Goal: Task Accomplishment & Management: Use online tool/utility

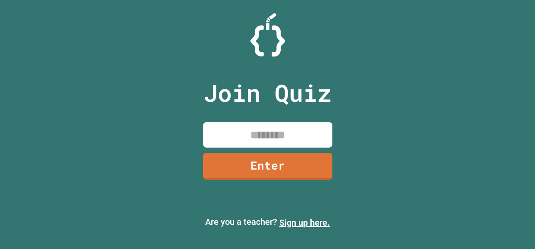
click at [238, 129] on input at bounding box center [267, 134] width 129 height 25
type input "********"
click at [226, 174] on link "Enter" at bounding box center [267, 166] width 129 height 27
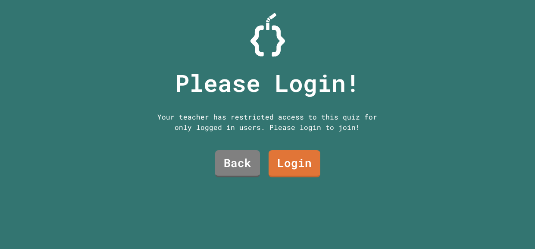
click at [285, 170] on link "Login" at bounding box center [295, 163] width 52 height 27
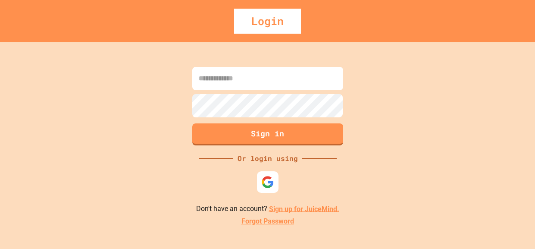
click at [262, 178] on img at bounding box center [267, 182] width 13 height 13
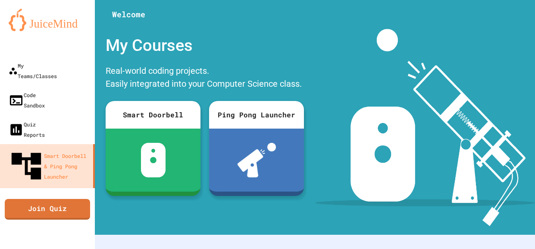
click at [26, 199] on link "Join Quiz" at bounding box center [47, 209] width 85 height 21
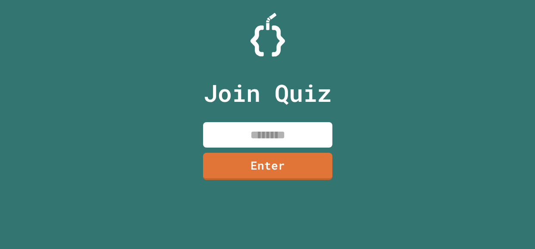
click at [223, 132] on input at bounding box center [267, 134] width 129 height 25
type input "********"
click at [217, 163] on link "Enter" at bounding box center [267, 166] width 129 height 27
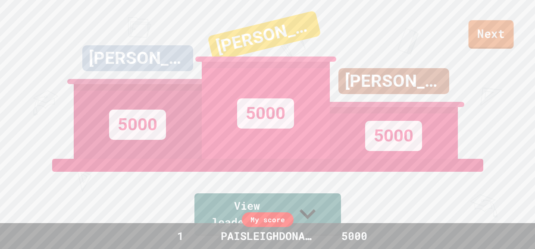
click at [475, 41] on link "Next" at bounding box center [491, 34] width 45 height 28
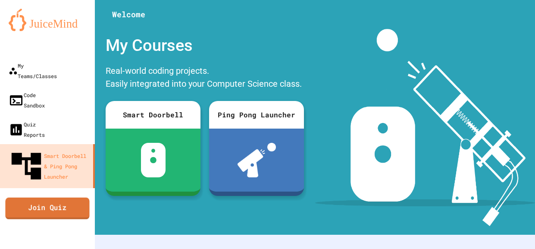
click at [28, 197] on link "Join Quiz" at bounding box center [47, 208] width 84 height 22
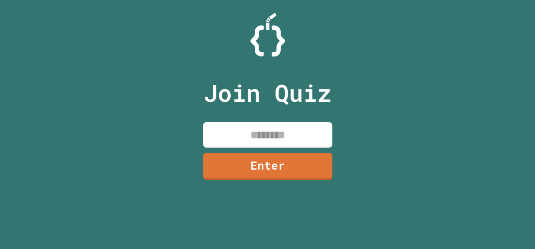
click at [244, 140] on input at bounding box center [267, 134] width 129 height 25
type input "********"
click at [237, 168] on link "Enter" at bounding box center [267, 166] width 129 height 27
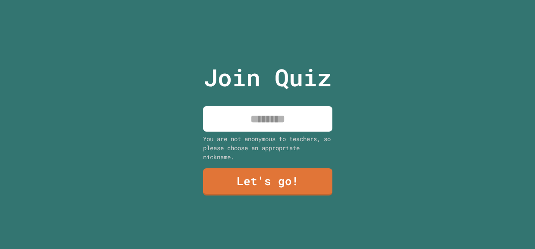
click at [222, 126] on input at bounding box center [267, 118] width 129 height 25
type input "**********"
click at [239, 179] on link "Let's go!" at bounding box center [267, 181] width 129 height 27
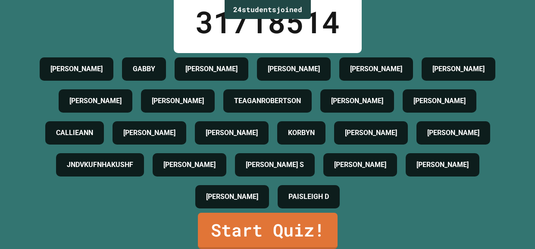
scroll to position [150, 0]
click at [231, 235] on link "Start Quiz!" at bounding box center [268, 231] width 140 height 36
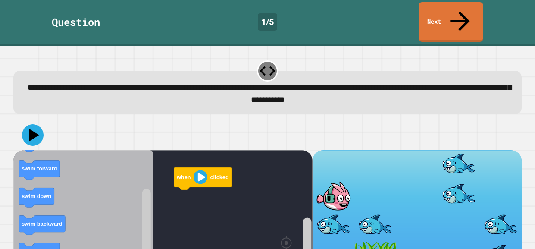
scroll to position [36, 0]
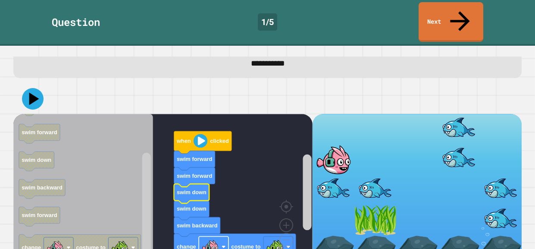
click at [210, 238] on image "Blockly Workspace" at bounding box center [210, 246] width 17 height 17
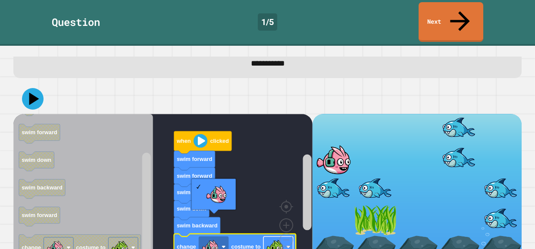
click at [282, 238] on image "Blockly Workspace" at bounding box center [274, 246] width 17 height 17
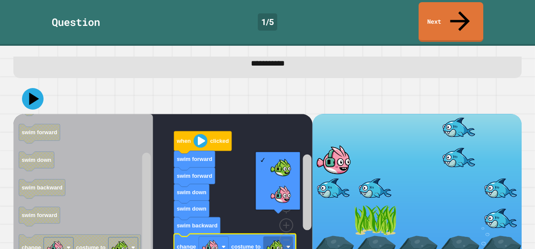
click at [273, 132] on rect "Blockly Workspace" at bounding box center [162, 190] width 299 height 152
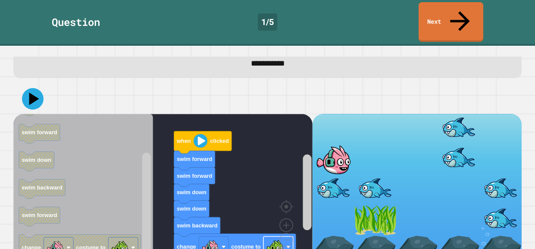
click at [275, 238] on image "Blockly Workspace" at bounding box center [274, 246] width 17 height 17
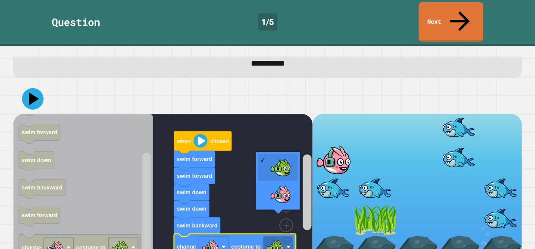
click at [291, 119] on rect "Blockly Workspace" at bounding box center [162, 190] width 299 height 152
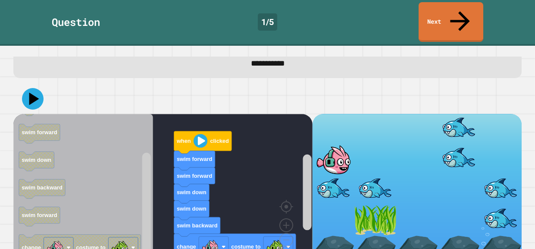
click at [198, 134] on image "Blockly Workspace" at bounding box center [201, 141] width 14 height 14
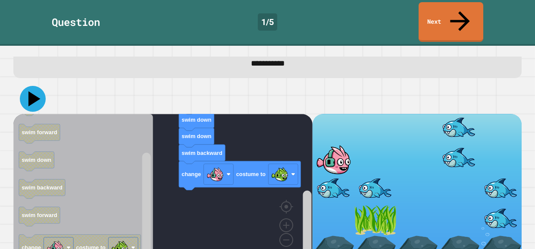
click at [25, 86] on icon at bounding box center [33, 99] width 26 height 26
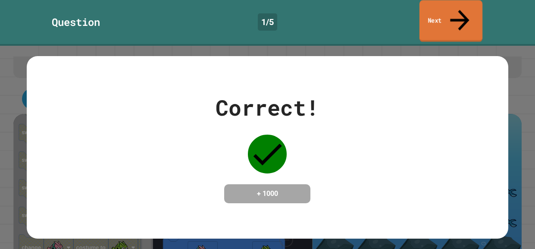
click at [435, 7] on link "Next" at bounding box center [451, 21] width 63 height 42
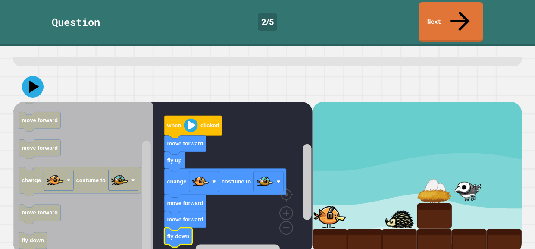
click at [39, 81] on icon at bounding box center [33, 87] width 22 height 22
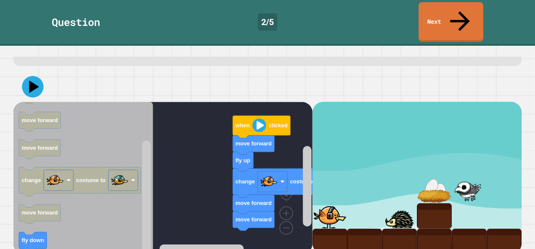
click at [24, 79] on icon at bounding box center [33, 87] width 22 height 22
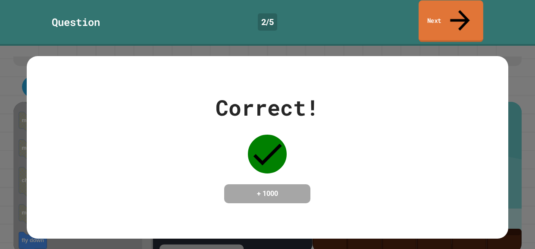
click at [427, 7] on link "Next" at bounding box center [451, 21] width 65 height 42
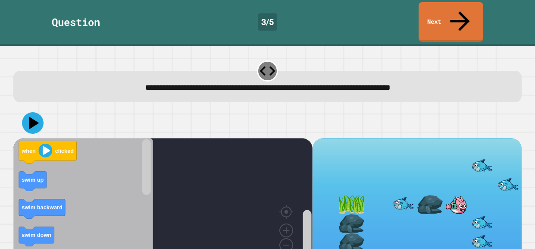
scroll to position [4, 0]
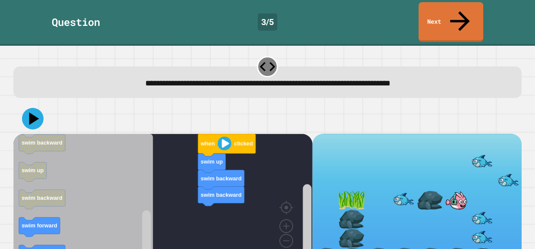
click at [292, 74] on div "**********" at bounding box center [267, 81] width 508 height 31
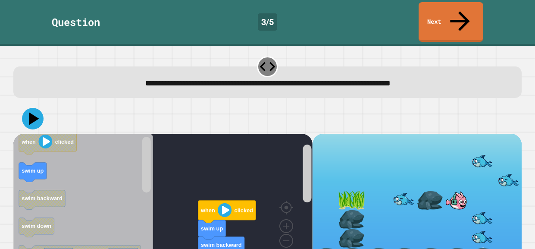
click at [224, 200] on icon "Blockly Workspace" at bounding box center [227, 211] width 58 height 22
click at [222, 203] on image "Blockly Workspace" at bounding box center [225, 210] width 14 height 14
click at [25, 106] on icon at bounding box center [33, 119] width 26 height 26
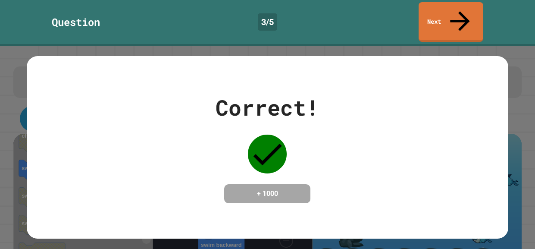
click at [449, 13] on link "Next" at bounding box center [451, 22] width 65 height 40
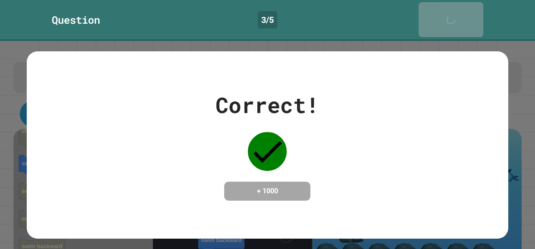
scroll to position [3, 0]
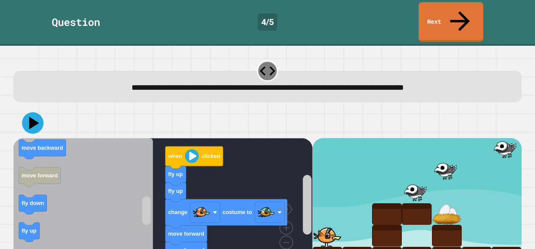
scroll to position [2, 0]
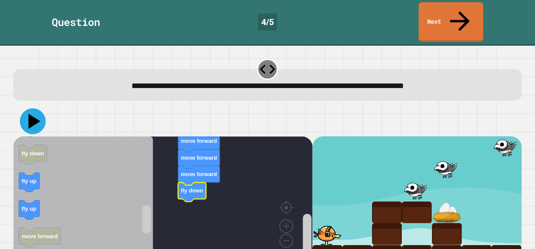
click at [30, 109] on icon at bounding box center [33, 121] width 26 height 26
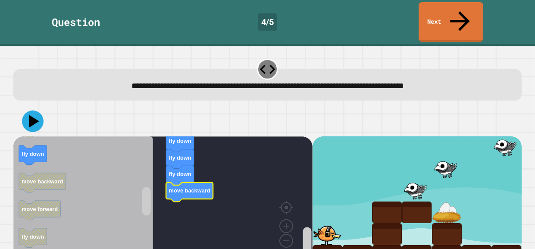
click at [30, 110] on icon at bounding box center [33, 121] width 22 height 22
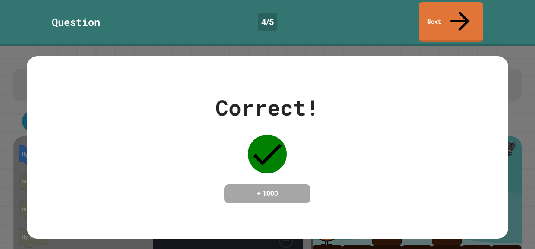
click at [429, 8] on link "Next" at bounding box center [451, 22] width 65 height 40
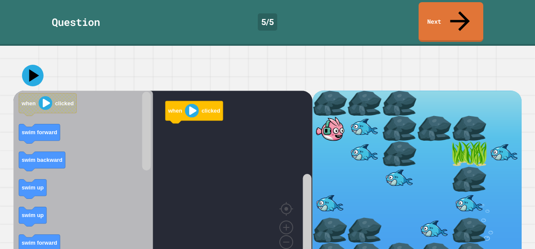
scroll to position [49, 0]
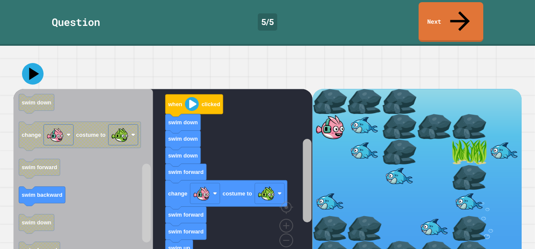
click at [315, 135] on div "when clicked swim down swim down swim down swim forward change costume to swim …" at bounding box center [267, 178] width 508 height 178
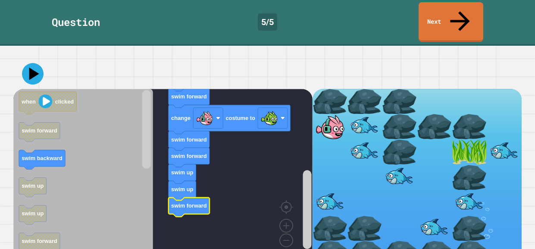
click at [28, 63] on icon at bounding box center [33, 74] width 22 height 22
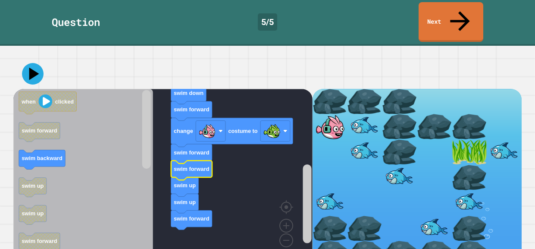
click at [182, 166] on text "swim forward" at bounding box center [192, 169] width 36 height 6
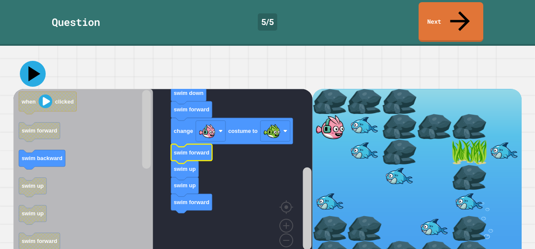
click at [34, 66] on icon at bounding box center [34, 73] width 12 height 15
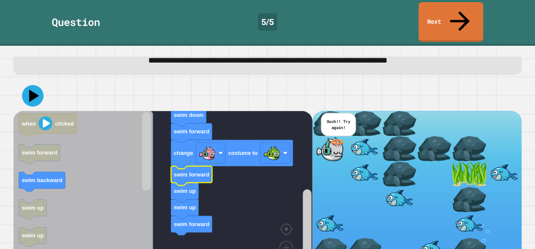
scroll to position [31, 0]
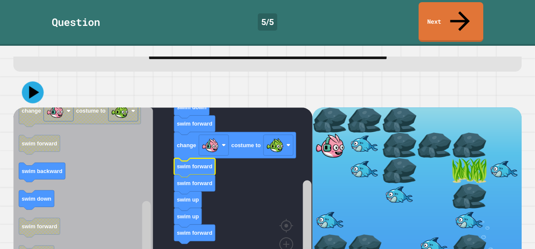
click at [31, 81] on icon at bounding box center [33, 92] width 22 height 22
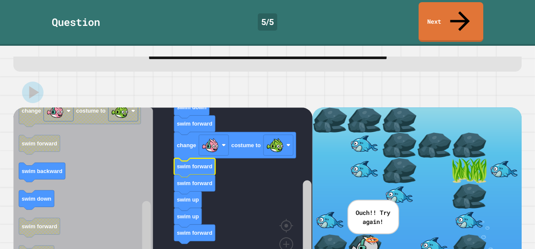
scroll to position [10, 0]
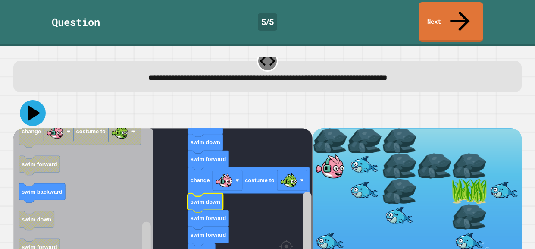
click at [27, 100] on icon at bounding box center [33, 113] width 26 height 26
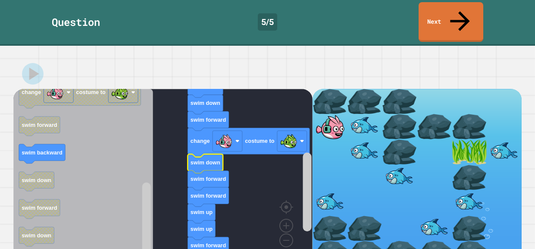
scroll to position [47, 0]
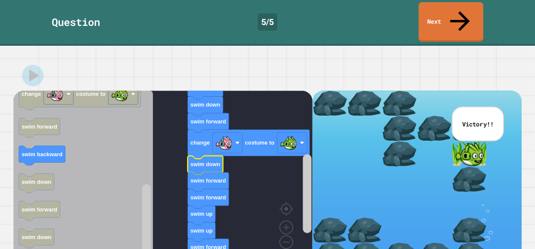
click at [445, 6] on link "Next" at bounding box center [451, 22] width 65 height 40
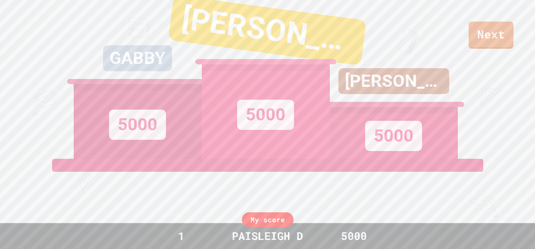
click at [502, 32] on link "Next" at bounding box center [491, 35] width 45 height 27
